Goal: Navigation & Orientation: Find specific page/section

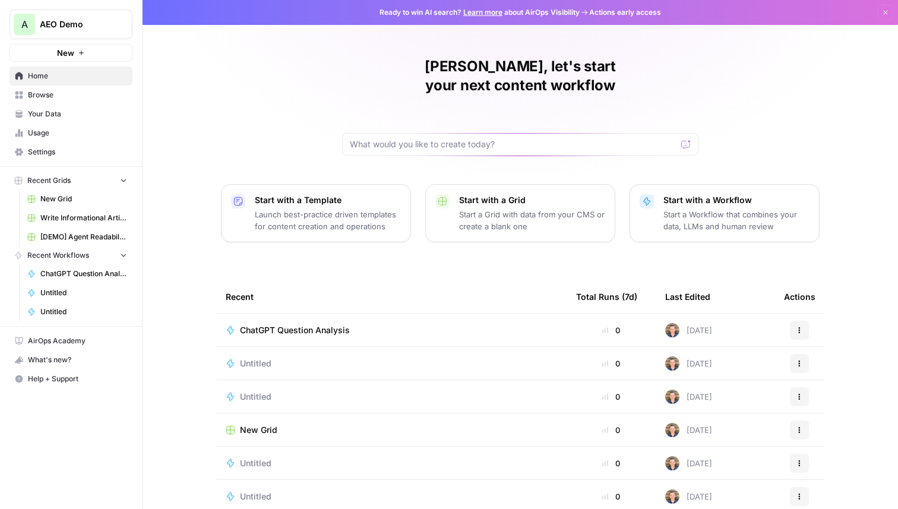
click at [66, 15] on button "A AEO Demo" at bounding box center [71, 25] width 123 height 30
type input "aeo"
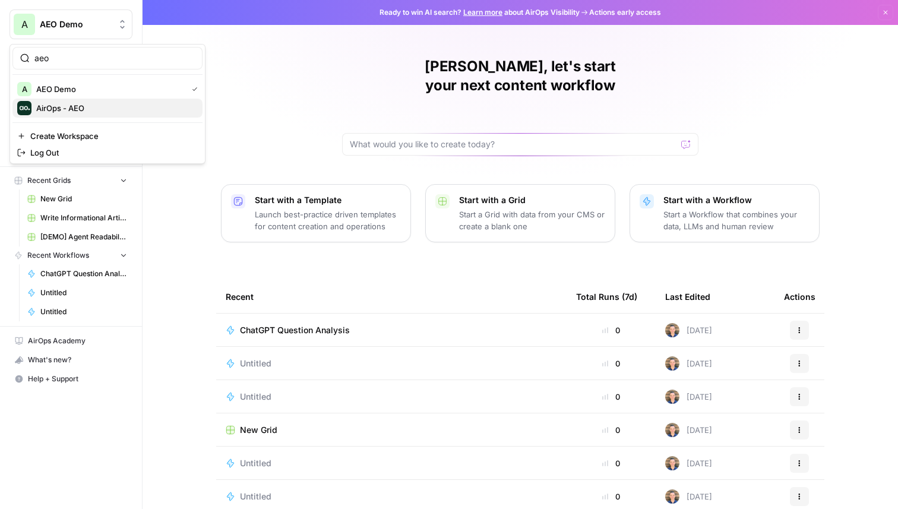
click button "AirOps - AEO" at bounding box center [107, 108] width 190 height 19
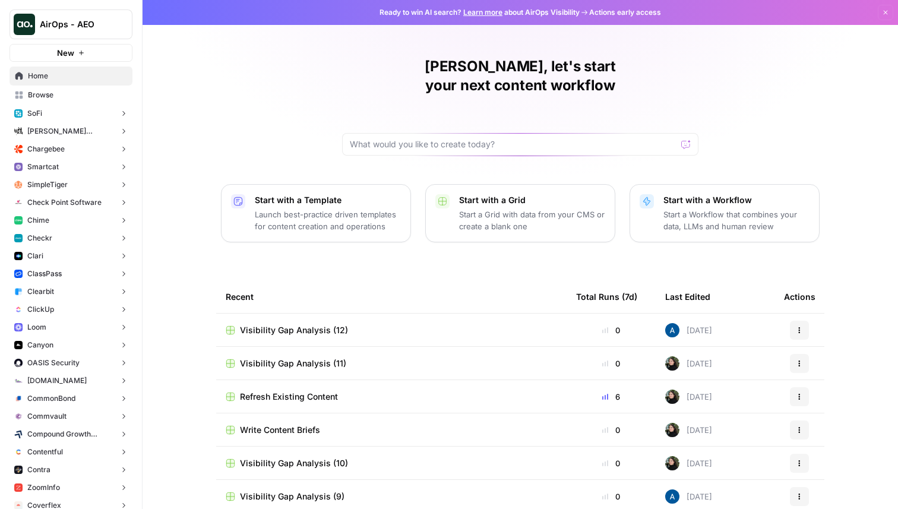
click at [75, 225] on button "Chime" at bounding box center [71, 221] width 123 height 18
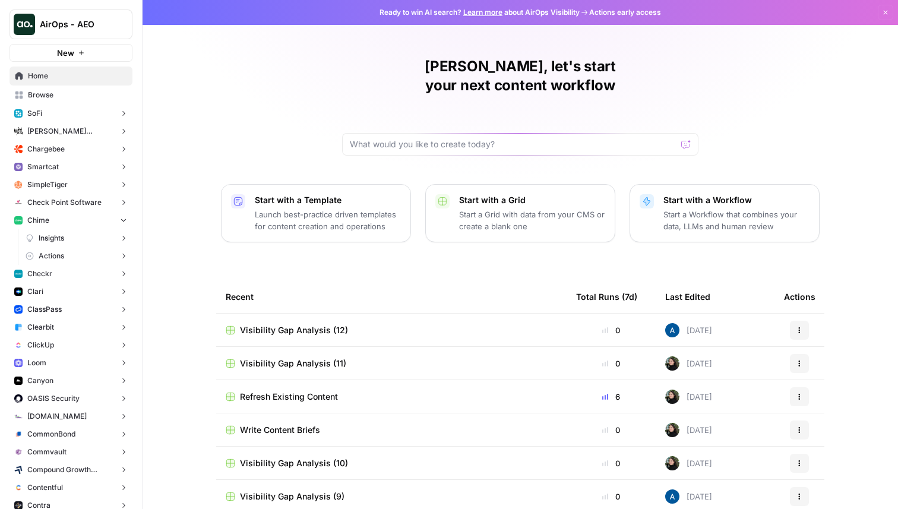
click at [49, 194] on button "Check Point Software" at bounding box center [71, 203] width 123 height 18
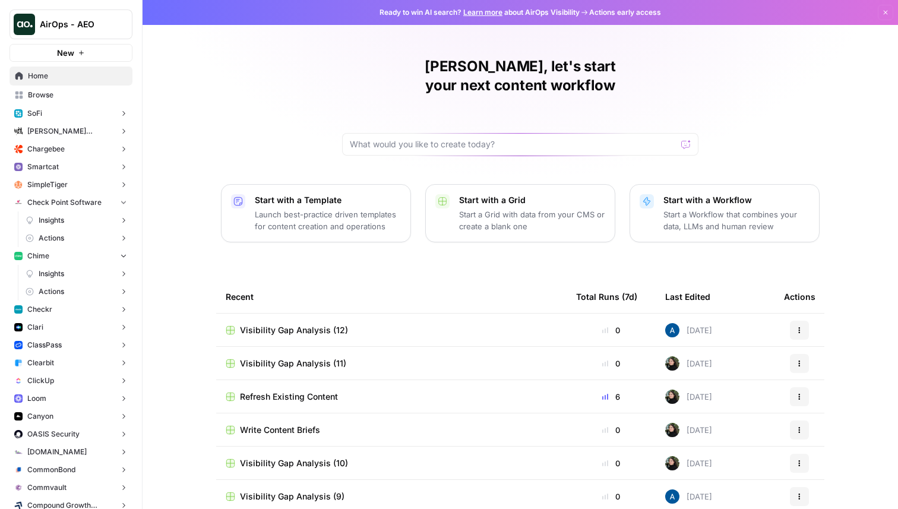
click at [49, 182] on span "SimpleTiger" at bounding box center [47, 184] width 40 height 11
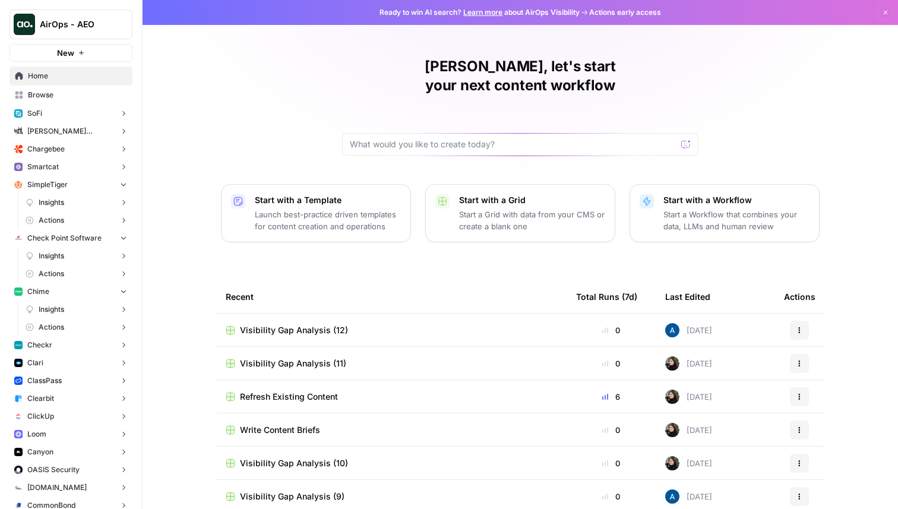
click at [49, 121] on button "SoFi" at bounding box center [71, 114] width 123 height 18
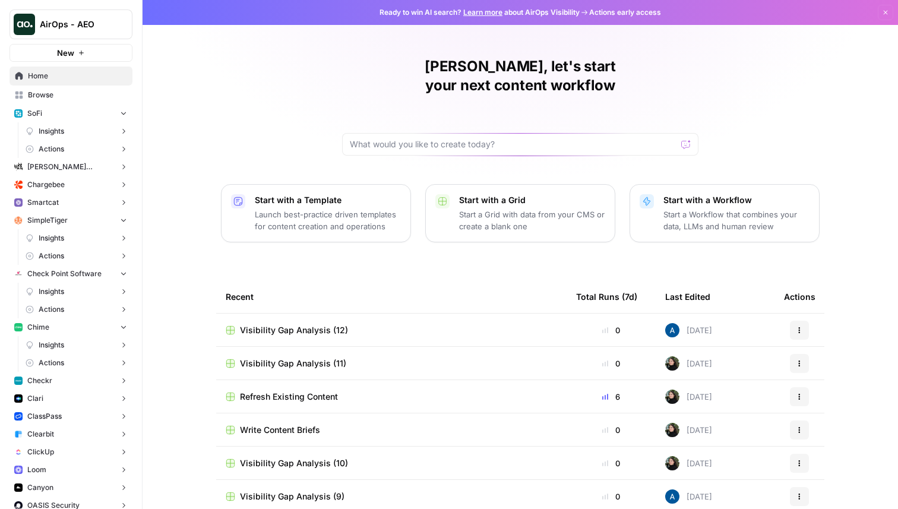
click at [49, 133] on span "Insights" at bounding box center [52, 131] width 26 height 11
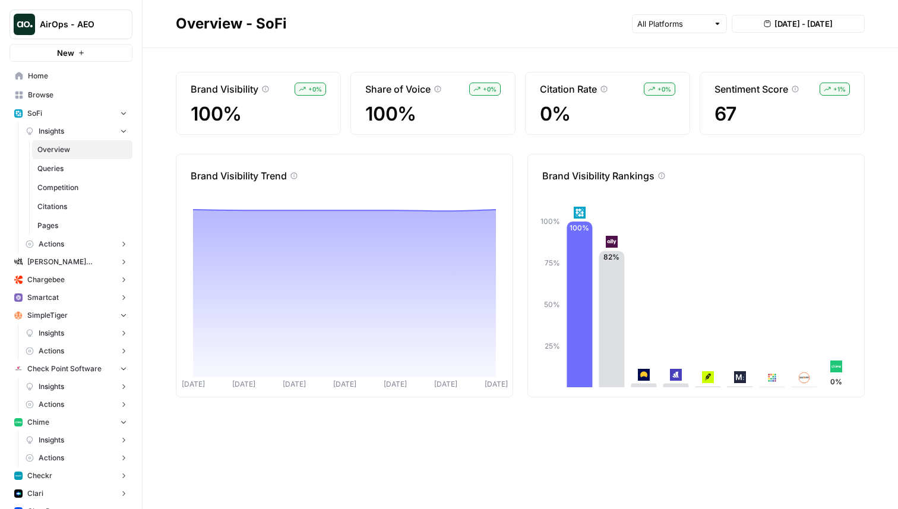
click at [55, 243] on span "Actions" at bounding box center [52, 244] width 26 height 11
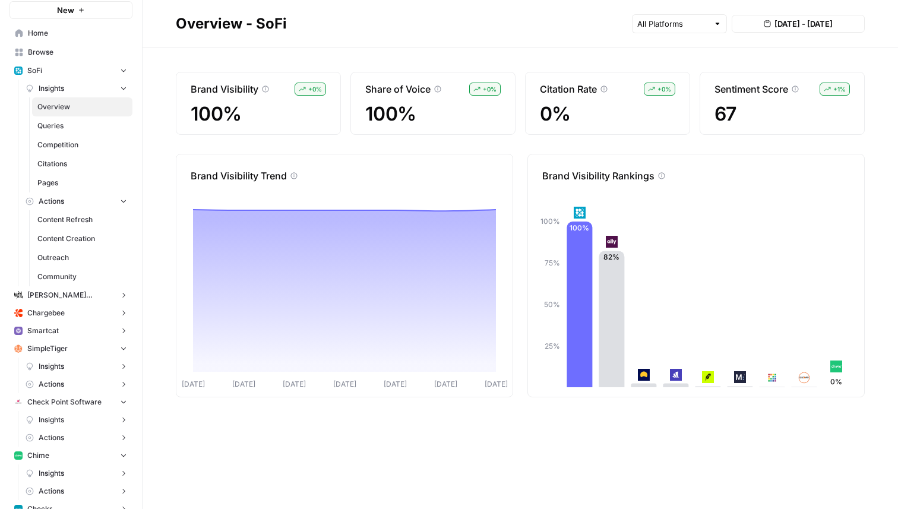
scroll to position [45, 0]
click at [64, 219] on span "Content Refresh" at bounding box center [82, 218] width 90 height 11
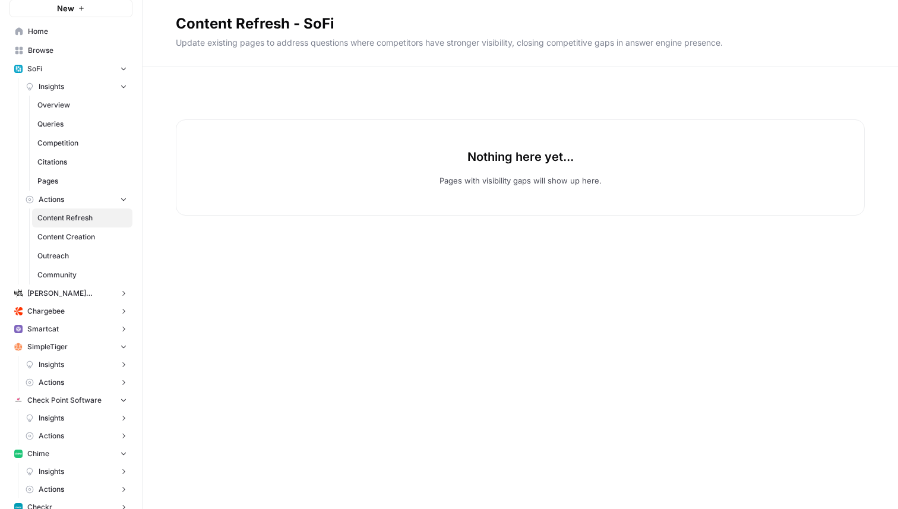
click at [43, 310] on span "Chargebee" at bounding box center [45, 311] width 37 height 11
click at [50, 342] on span "Actions" at bounding box center [52, 347] width 26 height 11
click at [53, 362] on span "Content Refresh" at bounding box center [82, 365] width 90 height 11
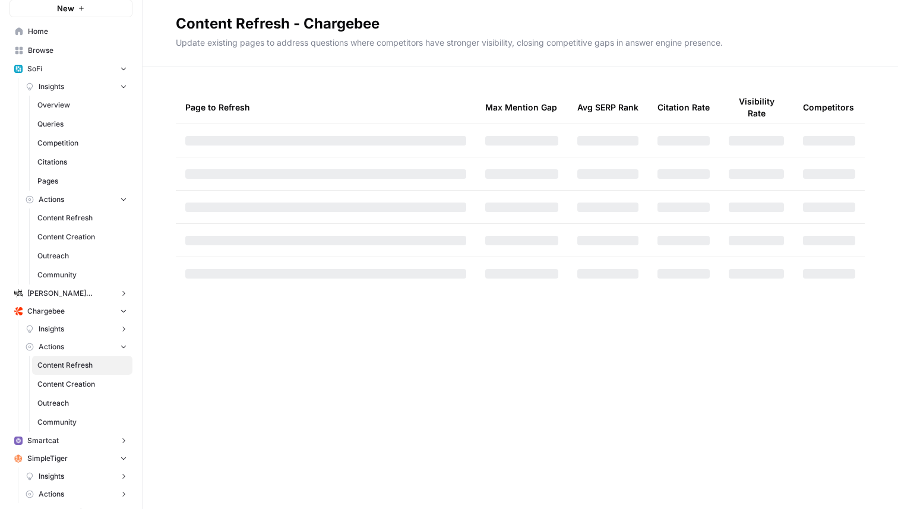
click at [54, 380] on span "Content Creation" at bounding box center [82, 384] width 90 height 11
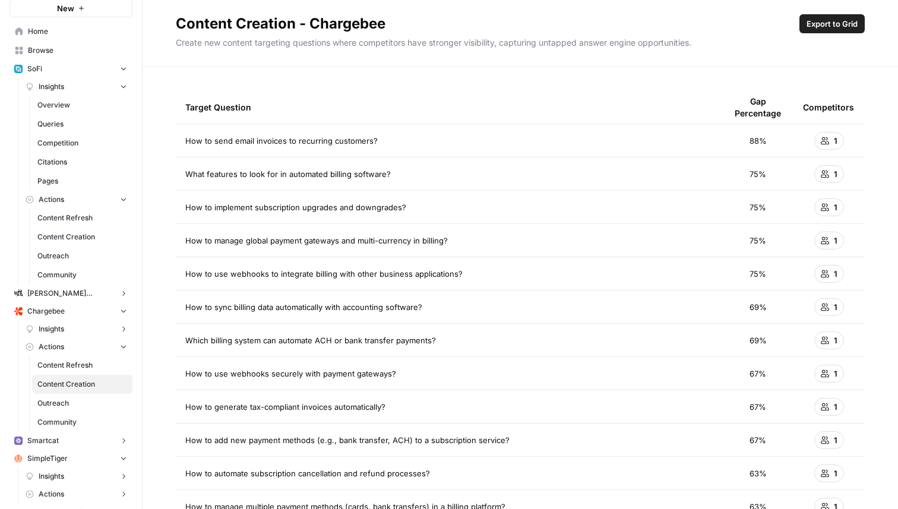
click at [60, 362] on span "Content Refresh" at bounding box center [82, 365] width 90 height 11
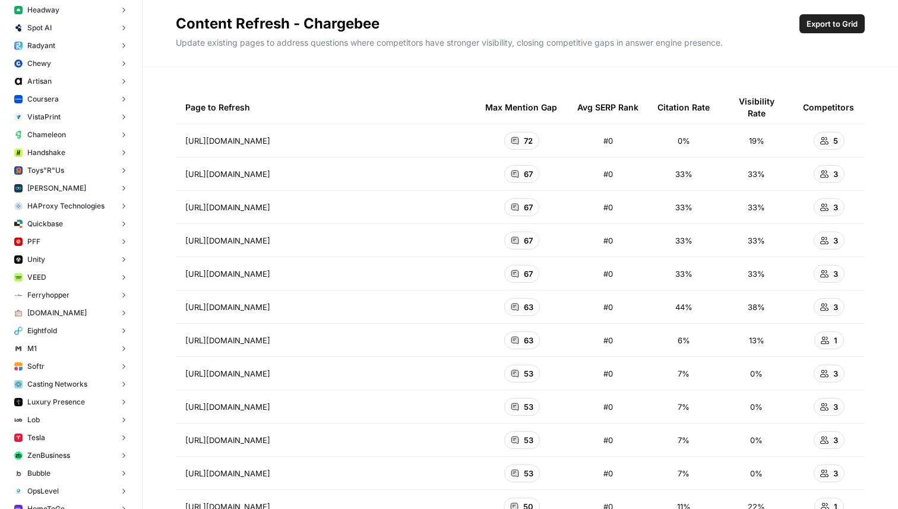
scroll to position [4835, 0]
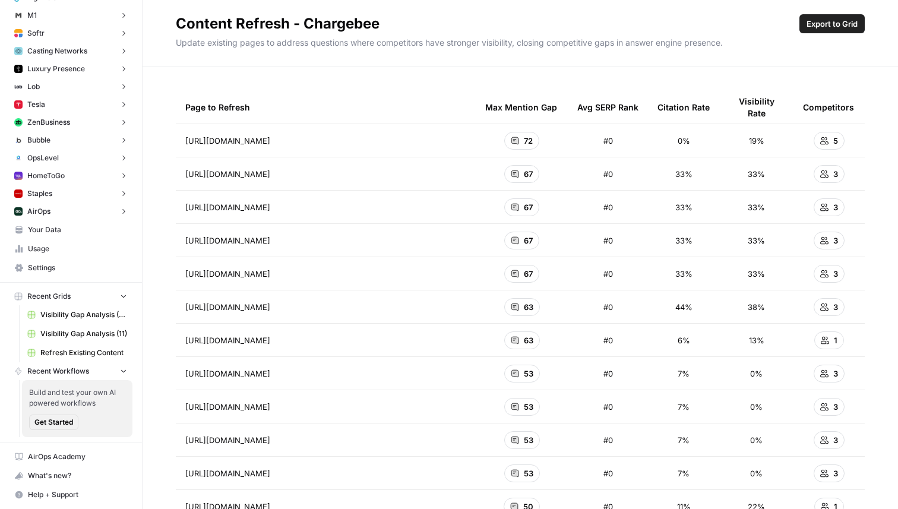
click at [102, 370] on button "Recent Workflows" at bounding box center [71, 371] width 123 height 18
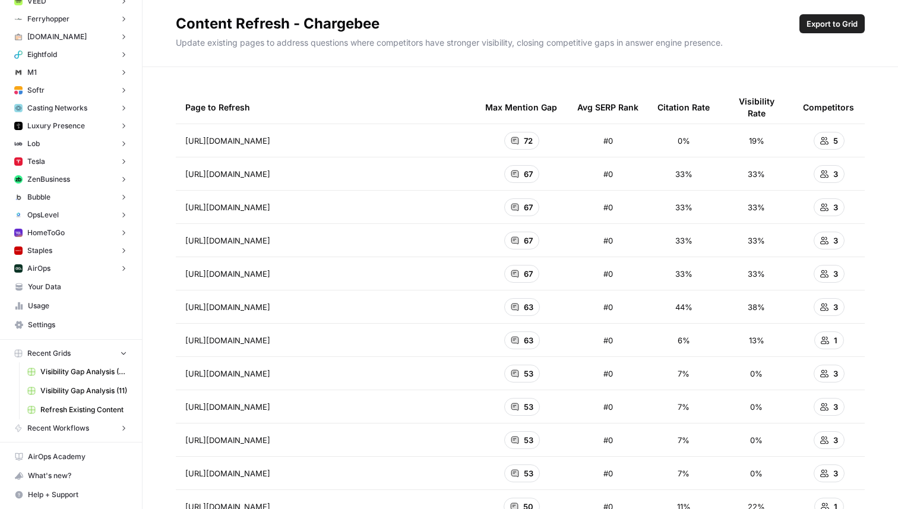
click at [97, 354] on button "Recent Grids" at bounding box center [71, 354] width 123 height 18
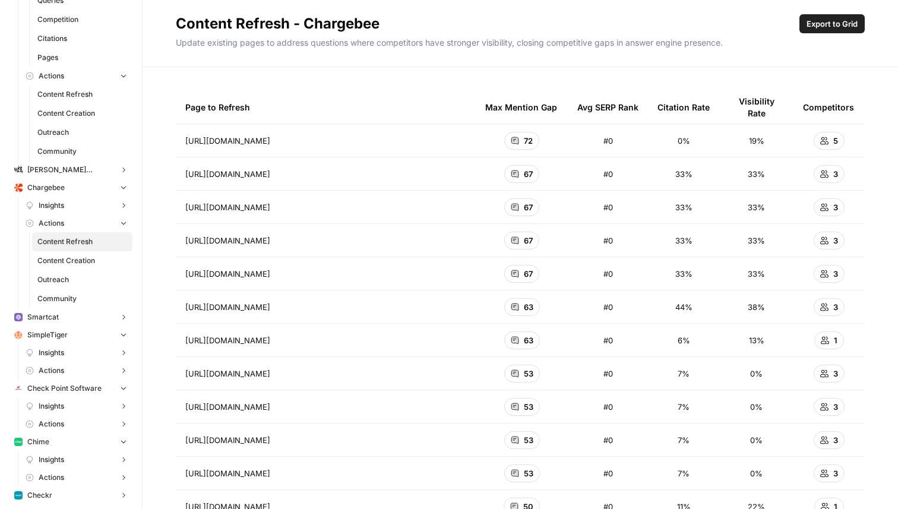
scroll to position [0, 0]
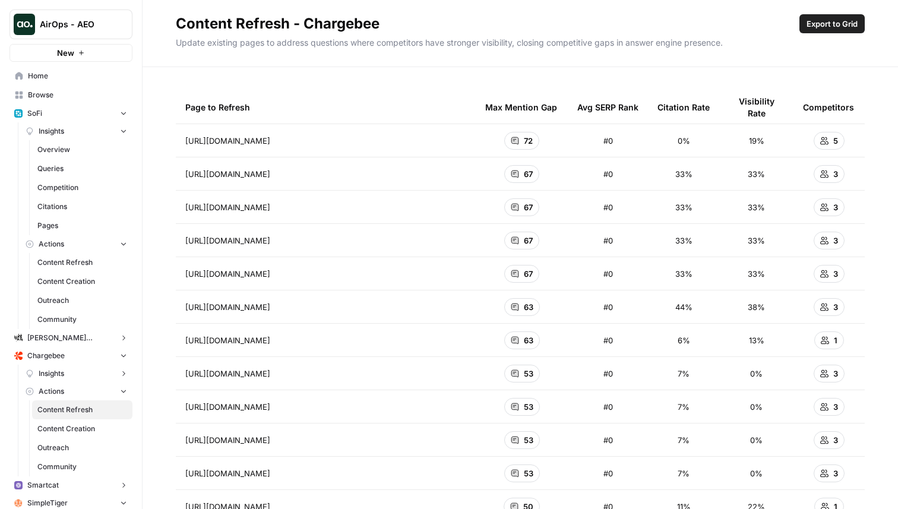
click at [121, 112] on icon "button" at bounding box center [123, 113] width 8 height 8
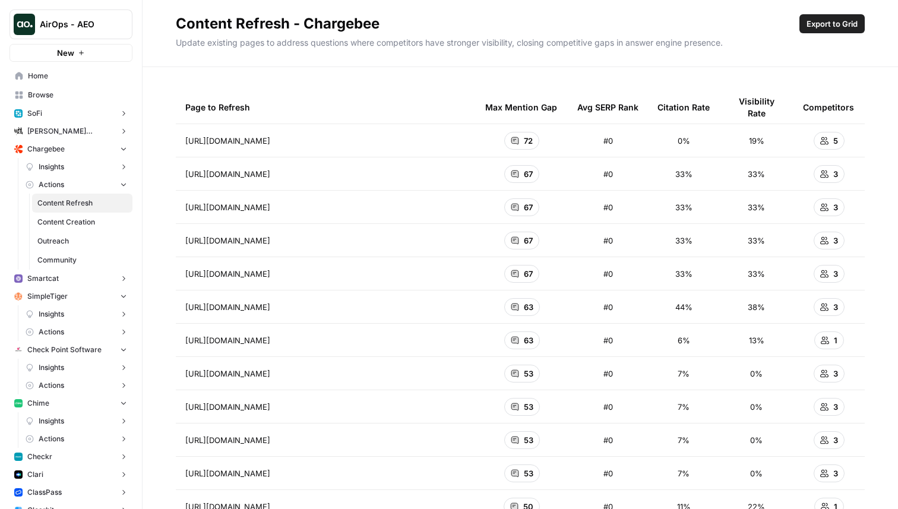
click at [123, 151] on icon "button" at bounding box center [123, 148] width 8 height 8
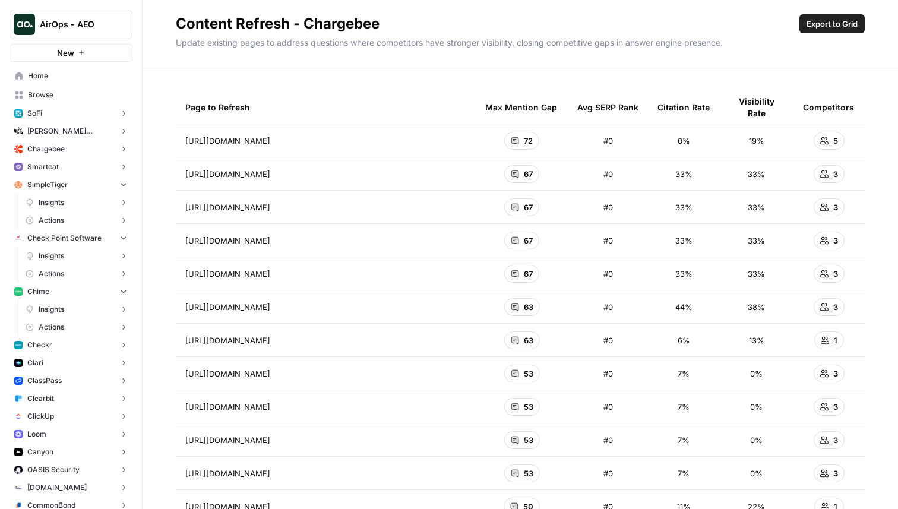
click at [122, 166] on icon "button" at bounding box center [123, 167] width 8 height 8
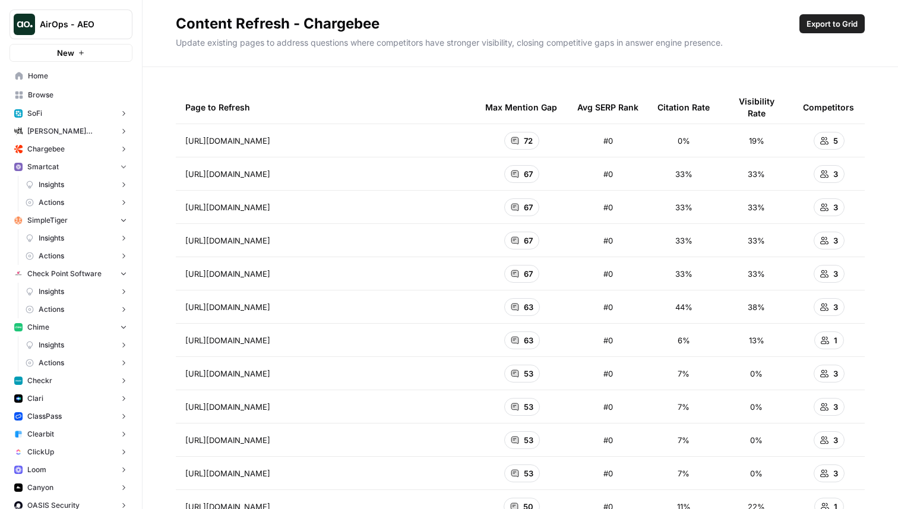
click at [121, 169] on icon "button" at bounding box center [123, 166] width 8 height 8
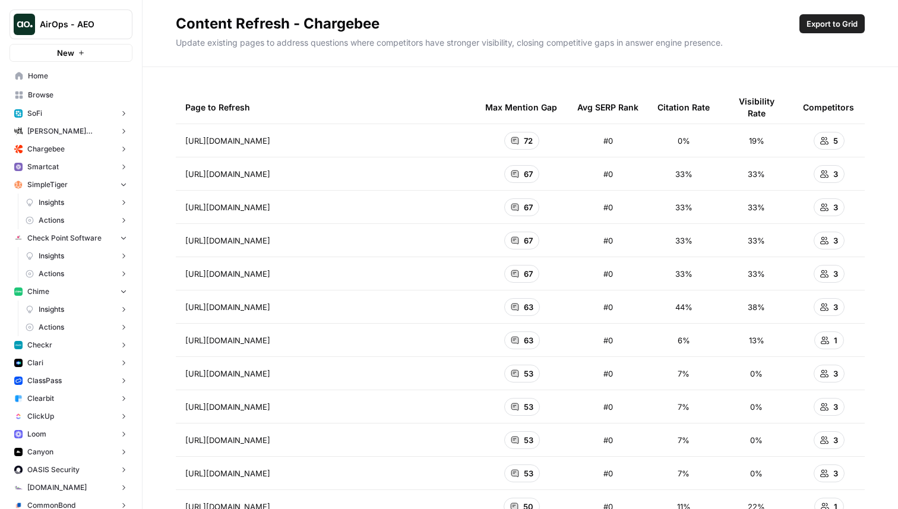
click at [121, 186] on icon "button" at bounding box center [123, 184] width 8 height 8
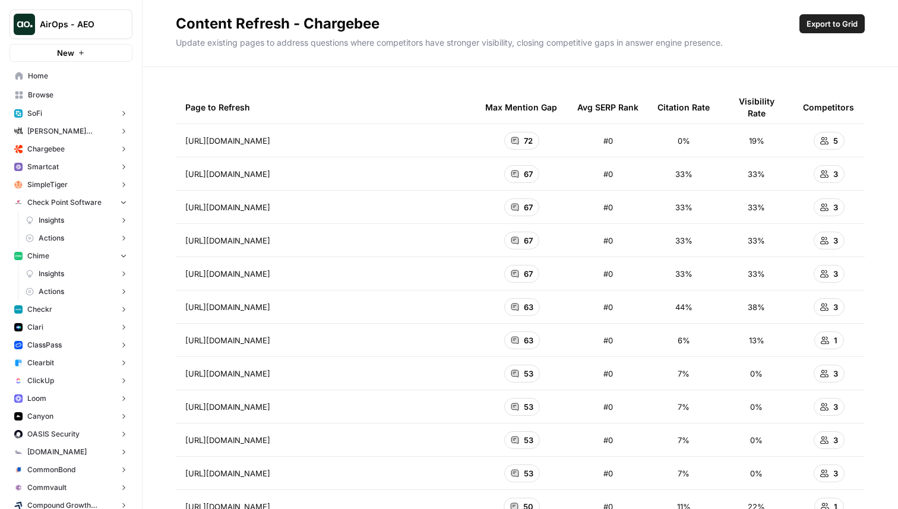
click at [121, 204] on icon "button" at bounding box center [123, 202] width 8 height 8
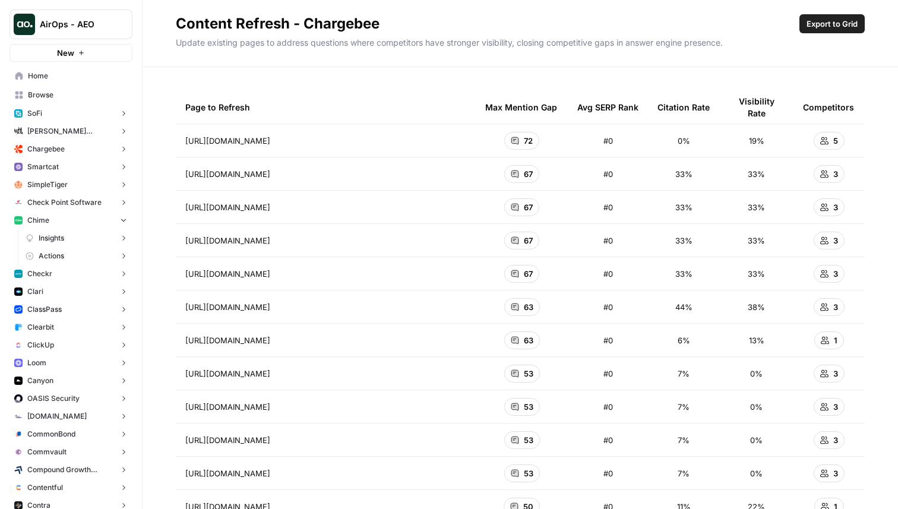
click at [122, 219] on icon "button" at bounding box center [123, 220] width 5 height 3
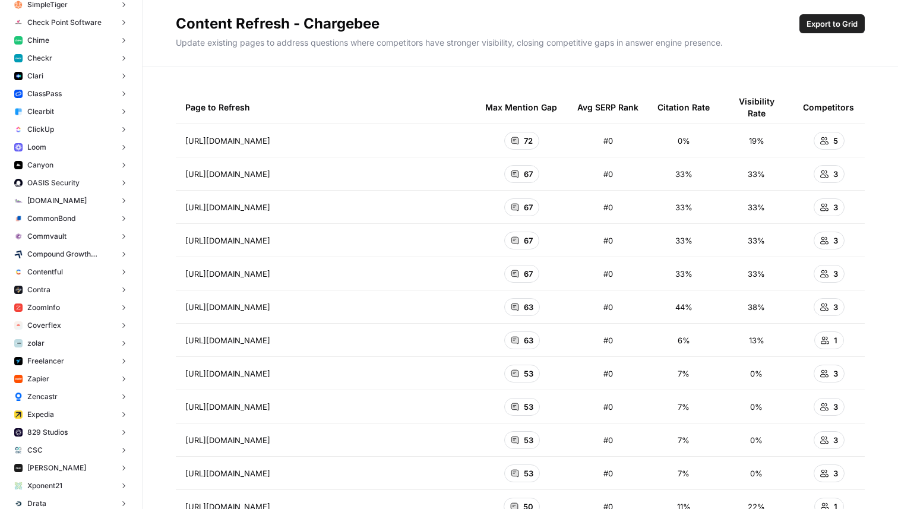
scroll to position [334, 0]
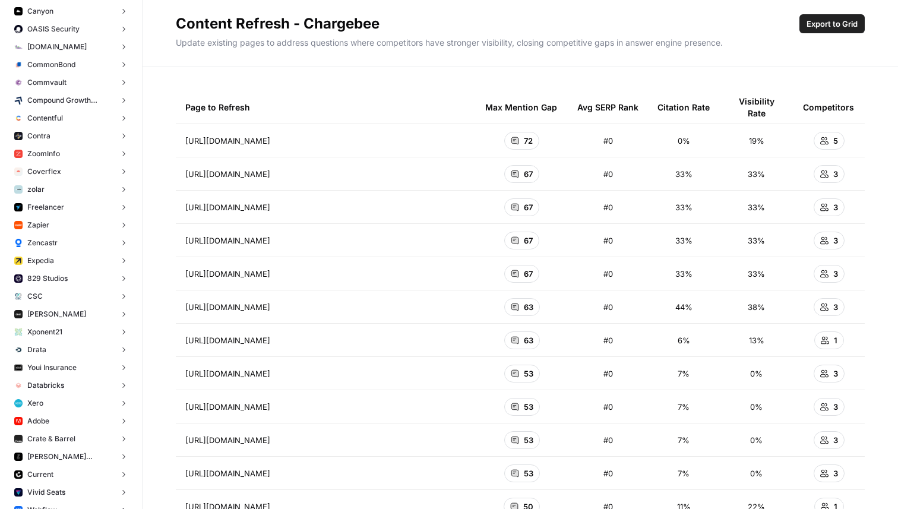
click at [76, 336] on button "Xponent21" at bounding box center [71, 332] width 123 height 18
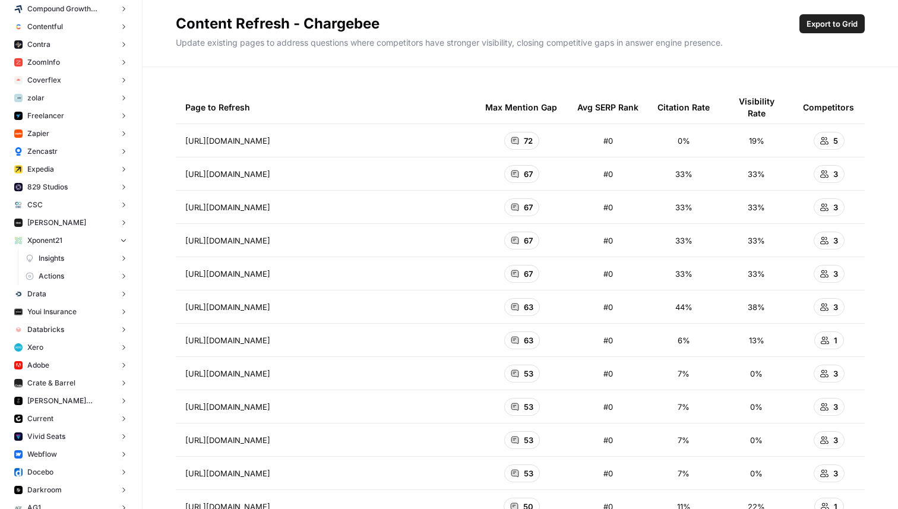
scroll to position [425, 0]
click at [44, 242] on span "Xponent21" at bounding box center [44, 241] width 35 height 11
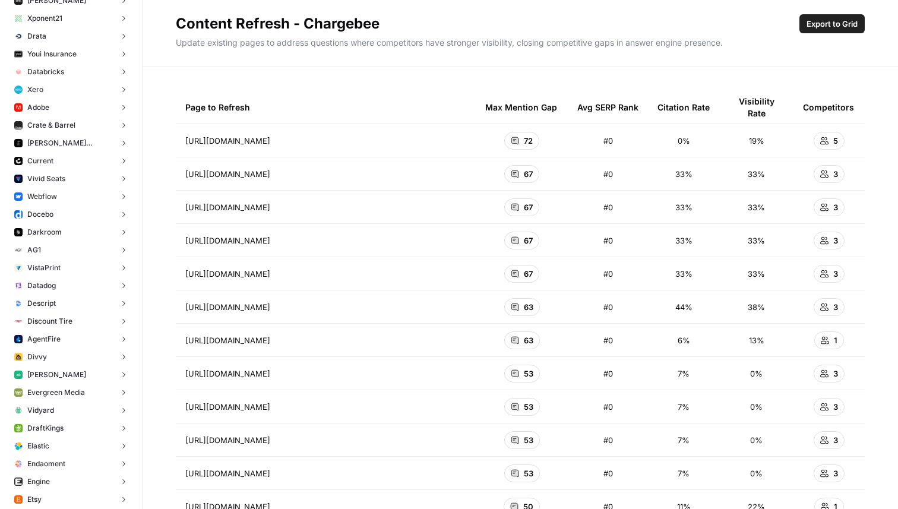
scroll to position [756, 0]
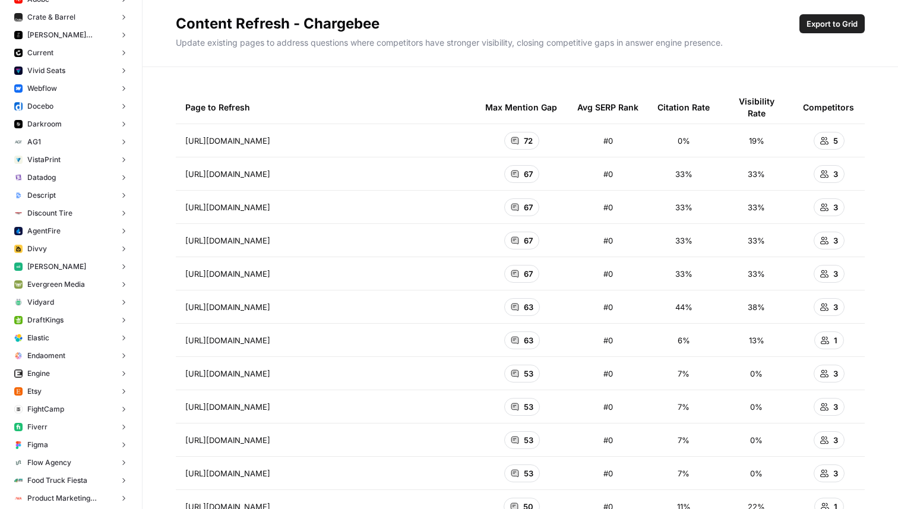
click at [33, 124] on span "Darkroom" at bounding box center [44, 124] width 34 height 11
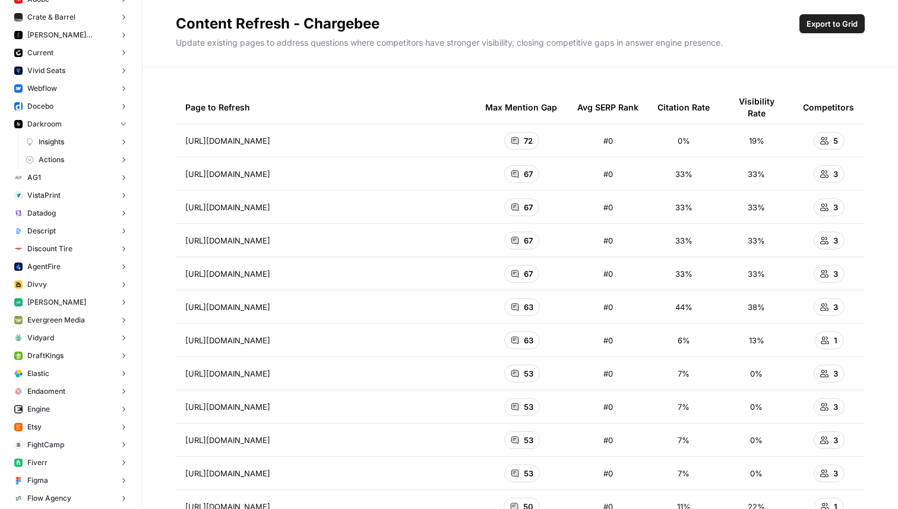
click at [39, 147] on span "Insights" at bounding box center [52, 142] width 26 height 11
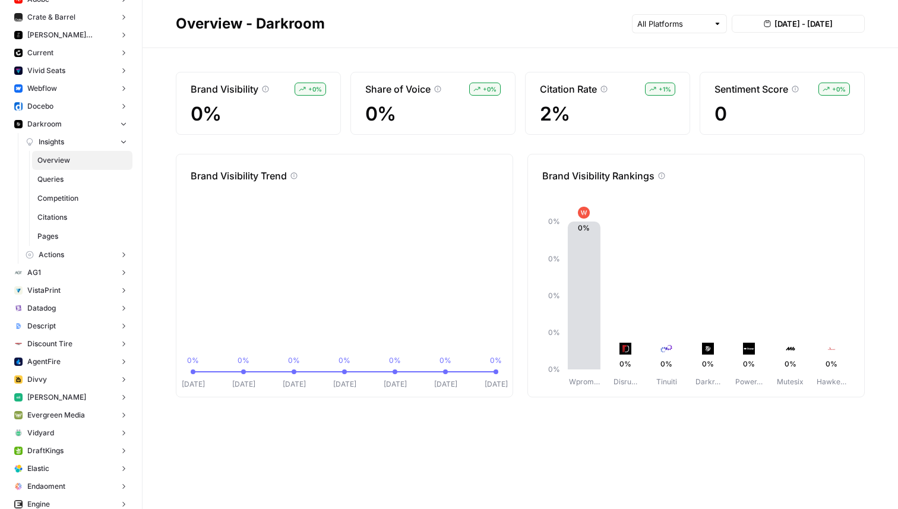
click at [55, 251] on span "Actions" at bounding box center [52, 255] width 26 height 11
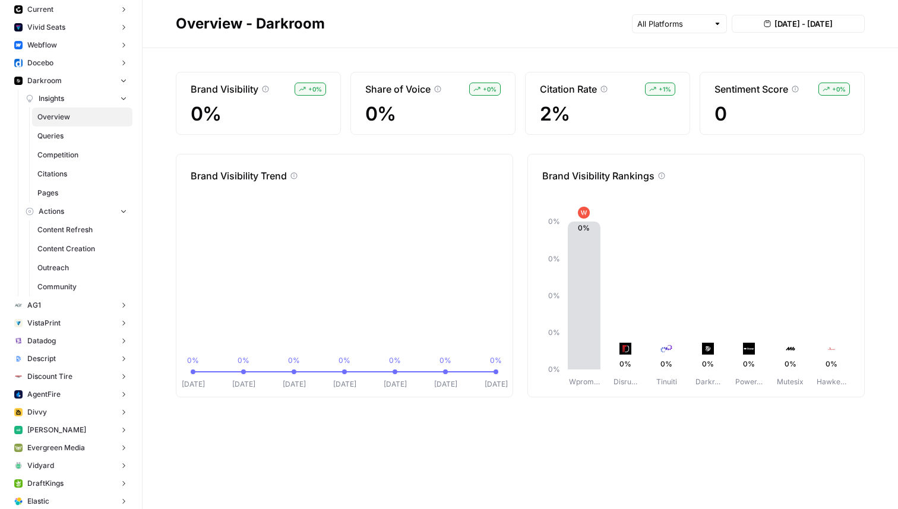
scroll to position [795, 0]
